Goal: Information Seeking & Learning: Learn about a topic

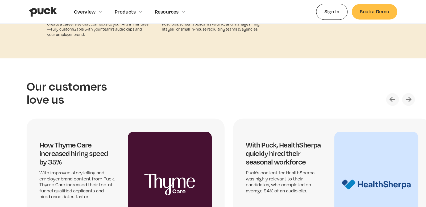
scroll to position [1391, 0]
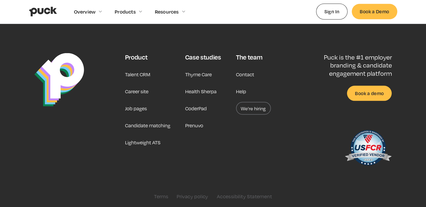
click at [128, 91] on link "Career site" at bounding box center [136, 91] width 23 height 13
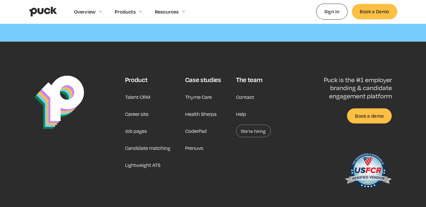
scroll to position [1551, 0]
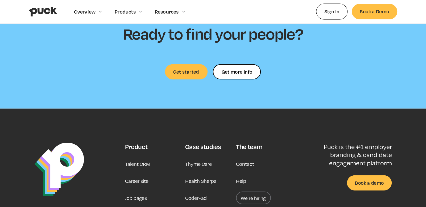
click at [128, 91] on section "Ready to find your people? Get started Get more info Get more info Thank you! Y…" at bounding box center [213, 52] width 426 height 114
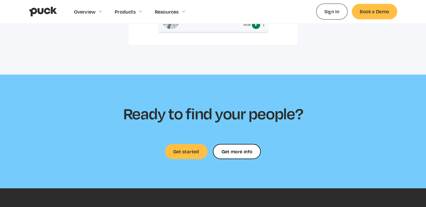
scroll to position [1470, 0]
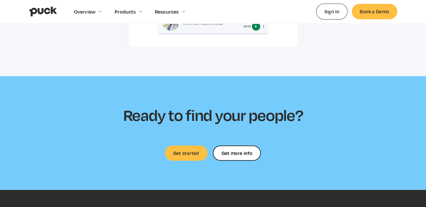
click at [186, 155] on section "Ready to find your people? Get started Get more info Get more info Thank you! Y…" at bounding box center [213, 133] width 426 height 114
click at [182, 149] on link "Get started" at bounding box center [186, 153] width 43 height 15
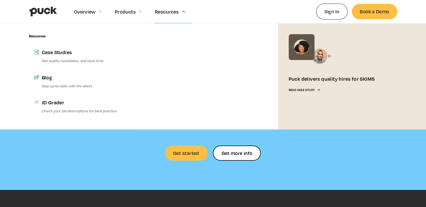
scroll to position [1452, 0]
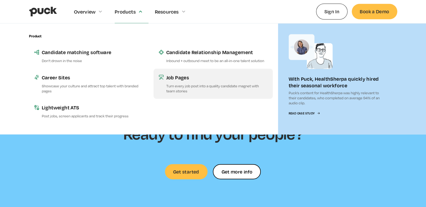
click at [188, 86] on p "Turn every job post into a quality candidate magnet with team stories" at bounding box center [216, 88] width 101 height 10
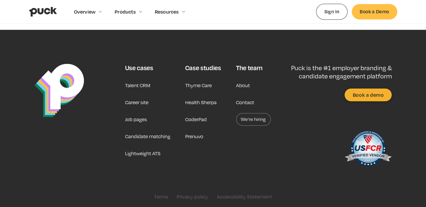
scroll to position [570, 0]
click at [262, 120] on link "We’re hiring" at bounding box center [253, 119] width 35 height 13
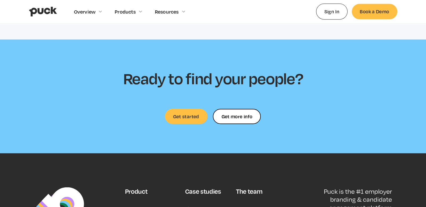
scroll to position [1583, 0]
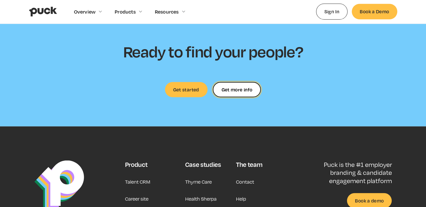
click at [226, 90] on div "Get more info" at bounding box center [236, 90] width 31 height 0
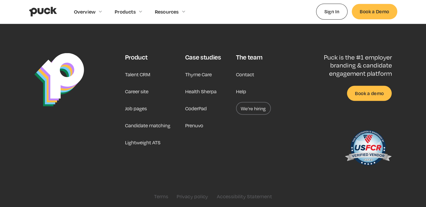
scroll to position [1691, 0]
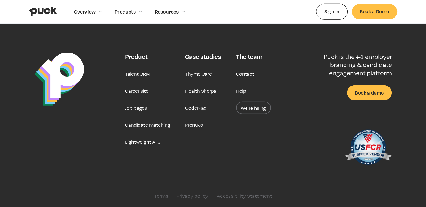
click at [136, 76] on link "Talent CRM" at bounding box center [137, 74] width 25 height 13
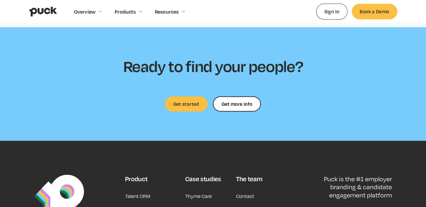
scroll to position [1682, 0]
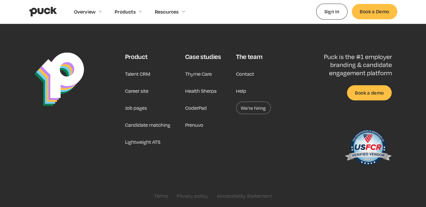
click at [140, 91] on link "Career site" at bounding box center [136, 91] width 23 height 13
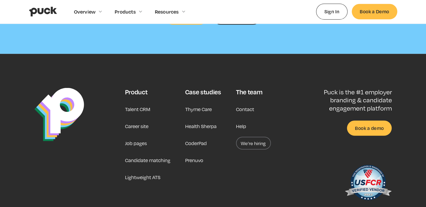
scroll to position [1607, 0]
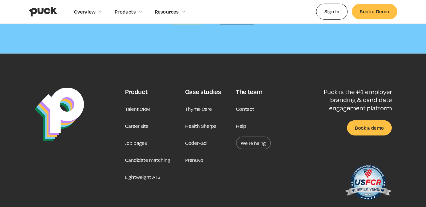
click at [136, 137] on link "Job pages" at bounding box center [136, 143] width 22 height 13
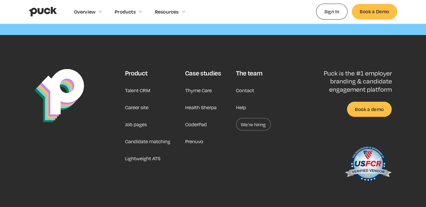
scroll to position [1691, 0]
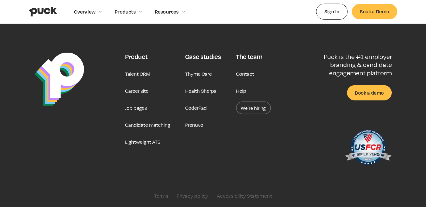
click at [141, 128] on link "Candidate matching" at bounding box center [147, 125] width 45 height 13
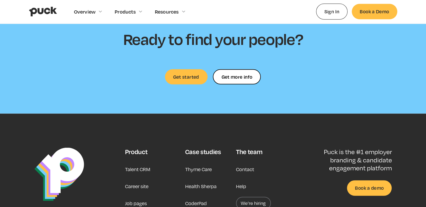
scroll to position [1542, 0]
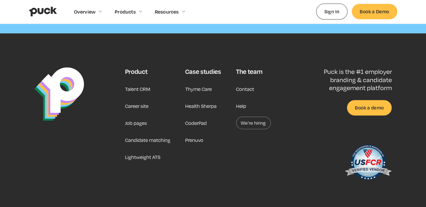
click at [244, 83] on link "Contact" at bounding box center [245, 89] width 18 height 13
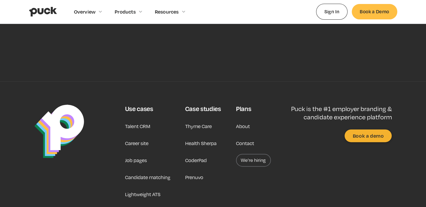
scroll to position [211, 0]
click at [262, 165] on link "We’re hiring" at bounding box center [253, 160] width 35 height 13
click at [252, 160] on link "We’re hiring" at bounding box center [253, 160] width 35 height 13
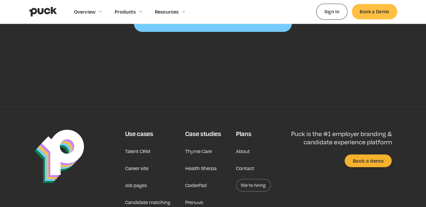
scroll to position [182, 0]
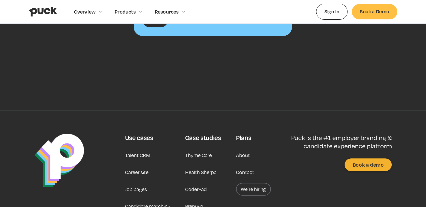
click at [250, 174] on link "Contact" at bounding box center [245, 172] width 18 height 13
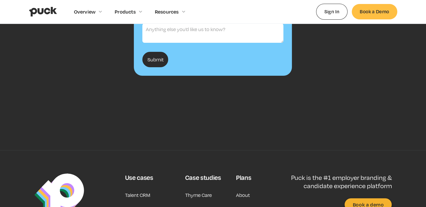
scroll to position [242, 0]
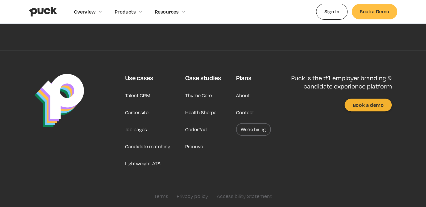
click at [141, 110] on link "Career site" at bounding box center [136, 112] width 23 height 13
